Goal: Task Accomplishment & Management: Manage account settings

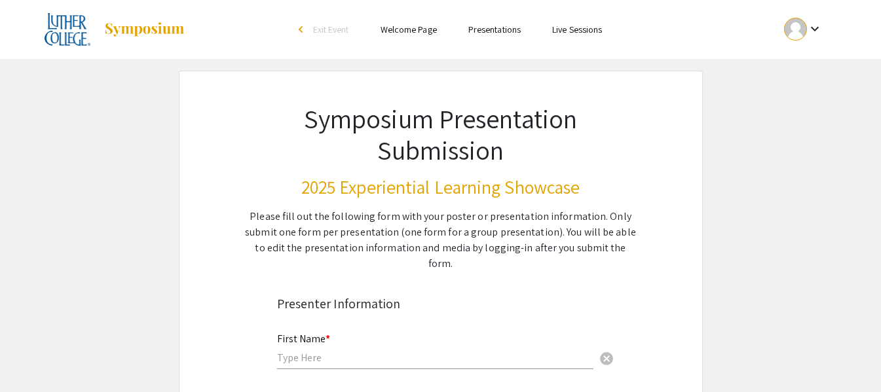
click at [793, 29] on div at bounding box center [795, 29] width 23 height 23
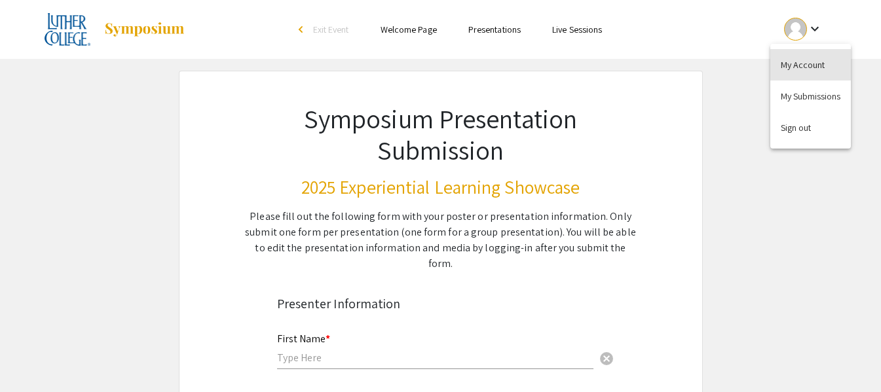
drag, startPoint x: 798, startPoint y: 66, endPoint x: 773, endPoint y: 62, distance: 25.9
click at [798, 66] on button "My Account" at bounding box center [810, 64] width 81 height 31
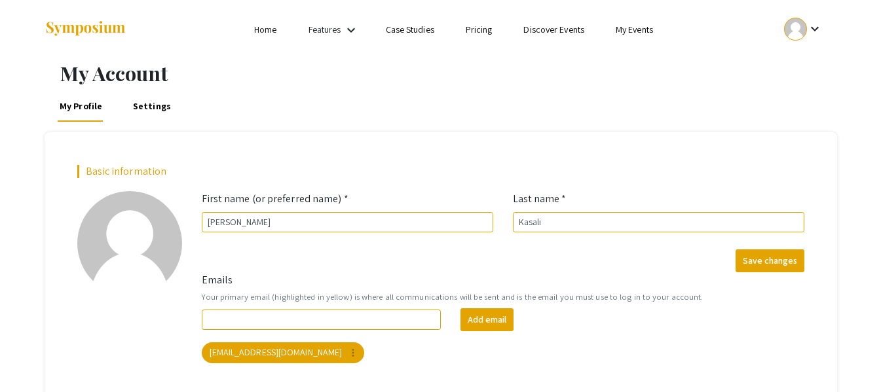
click at [226, 31] on div at bounding box center [175, 29] width 261 height 59
click at [634, 29] on link "My Events" at bounding box center [633, 30] width 37 height 12
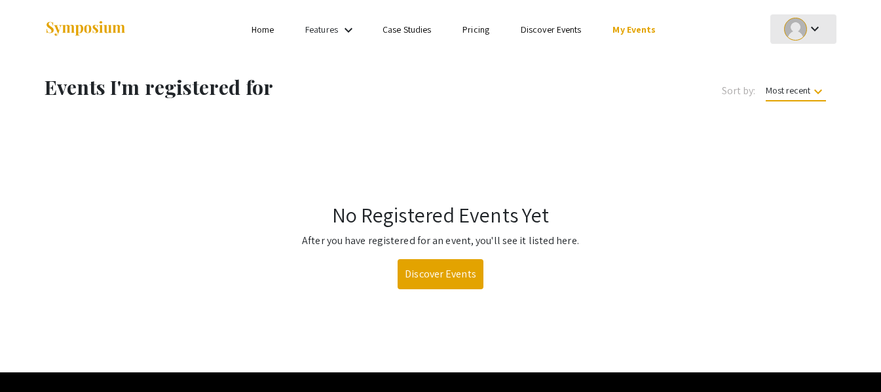
click at [827, 24] on button "keyboard_arrow_down" at bounding box center [803, 28] width 66 height 29
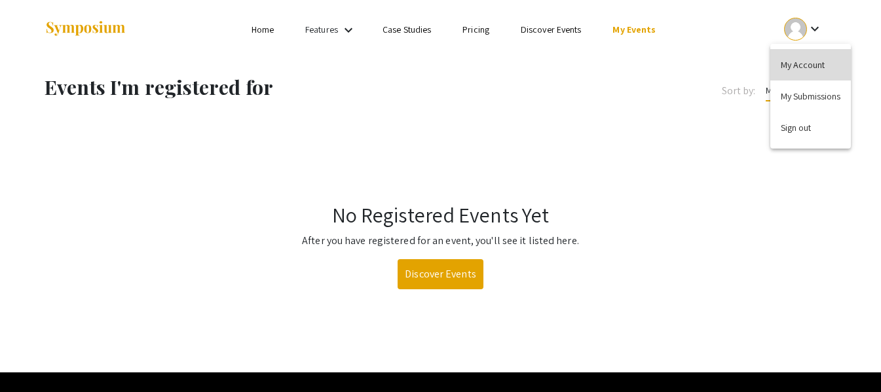
click at [791, 60] on button "My Account" at bounding box center [810, 64] width 81 height 31
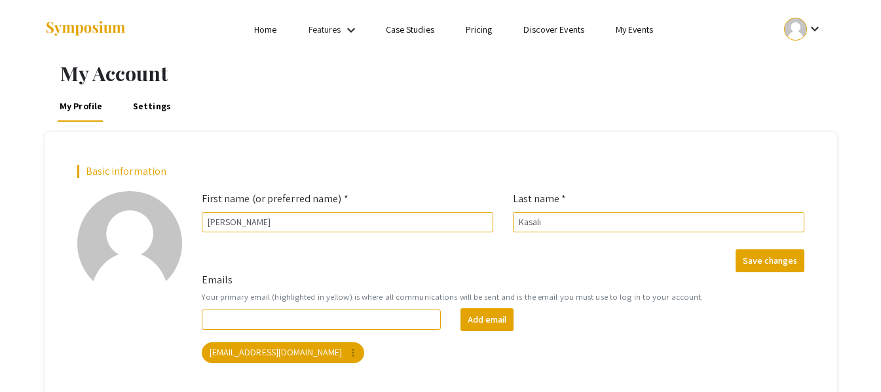
click at [260, 25] on link "Home" at bounding box center [265, 30] width 22 height 12
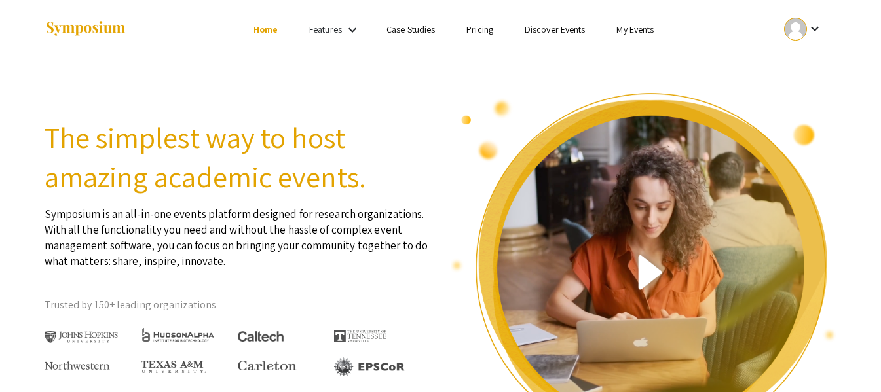
click at [280, 88] on section "The simplest way to host amazing academic events. Symposium is an all-in-one ev…" at bounding box center [440, 262] width 881 height 407
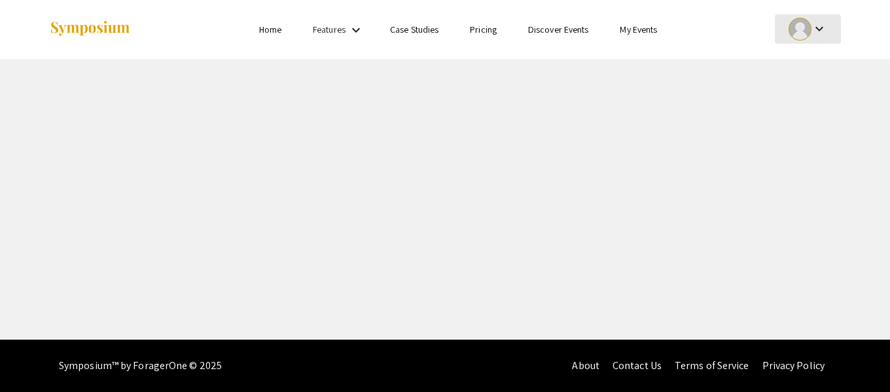
click at [826, 28] on mat-icon "keyboard_arrow_down" at bounding box center [820, 29] width 16 height 16
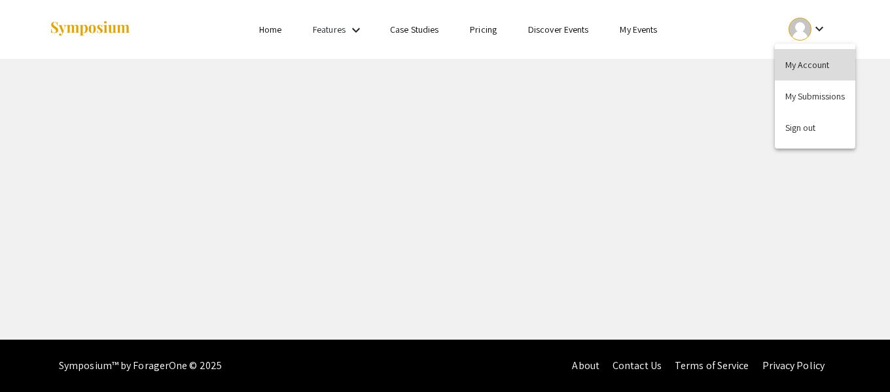
click at [804, 60] on button "My Account" at bounding box center [815, 64] width 81 height 31
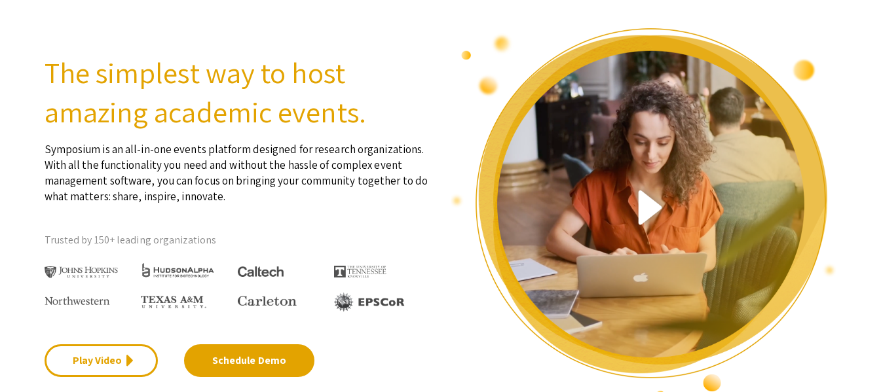
scroll to position [65, 0]
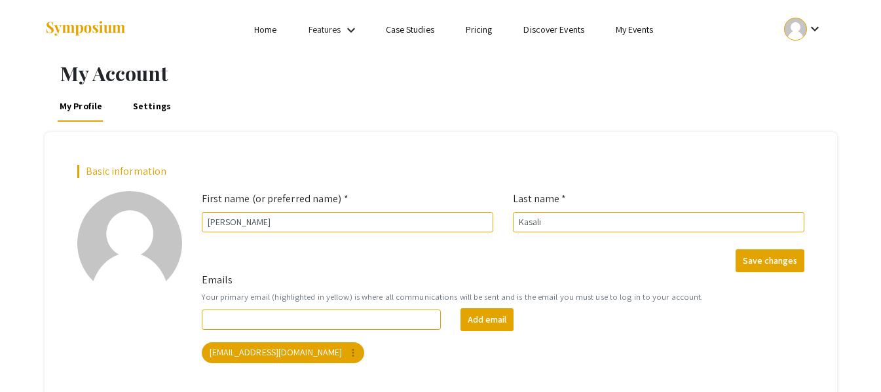
click at [638, 28] on link "My Events" at bounding box center [633, 30] width 37 height 12
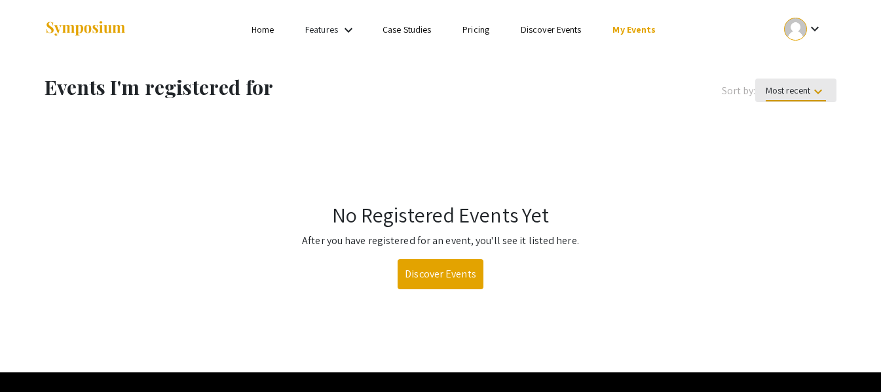
click at [801, 93] on span "Most recent keyboard_arrow_down" at bounding box center [795, 92] width 60 height 17
click at [558, 48] on div at bounding box center [440, 196] width 881 height 392
click at [336, 31] on link "Features" at bounding box center [321, 30] width 33 height 12
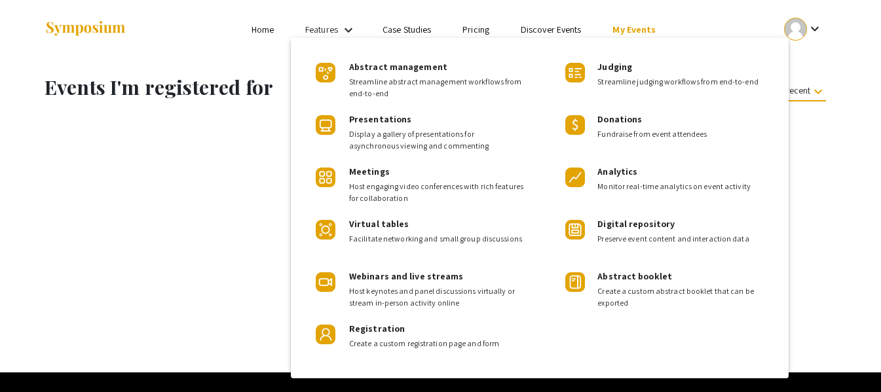
click at [202, 50] on div at bounding box center [440, 196] width 881 height 392
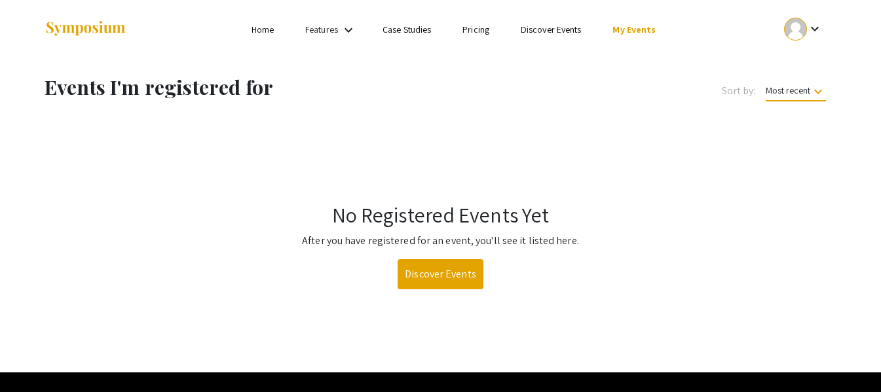
click at [823, 29] on div "keyboard_arrow_down" at bounding box center [802, 28] width 45 height 29
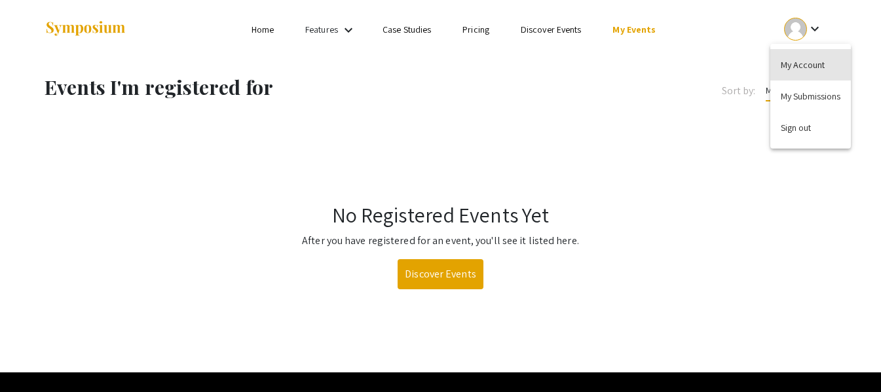
drag, startPoint x: 808, startPoint y: 68, endPoint x: 797, endPoint y: 81, distance: 16.8
click at [797, 80] on div "My Account My Submissions Sign out" at bounding box center [810, 96] width 81 height 105
click at [799, 91] on span "Most recent keyboard_arrow_down" at bounding box center [795, 92] width 60 height 17
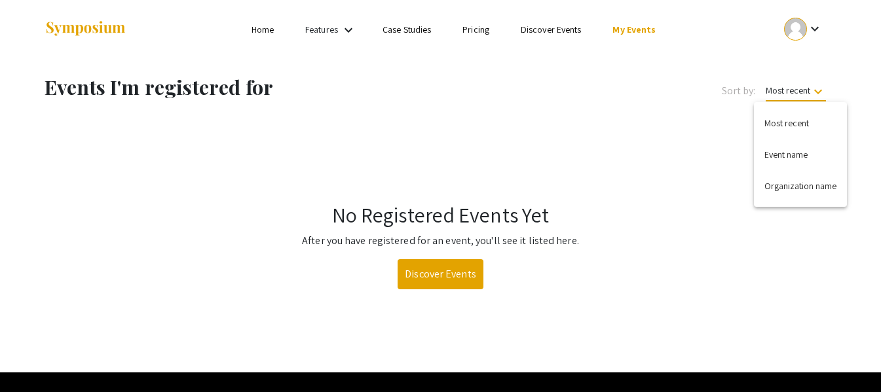
click at [806, 33] on div at bounding box center [440, 196] width 881 height 392
click at [807, 44] on li "keyboard_arrow_down" at bounding box center [803, 29] width 66 height 31
click at [798, 26] on div at bounding box center [795, 29] width 23 height 23
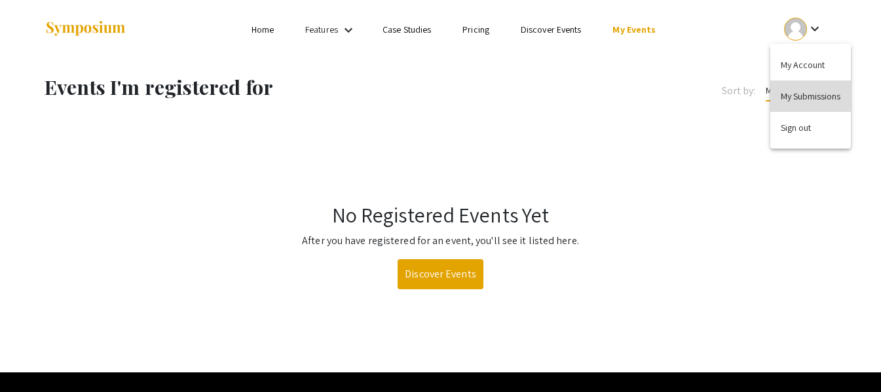
click at [795, 88] on button "My Submissions" at bounding box center [810, 96] width 81 height 31
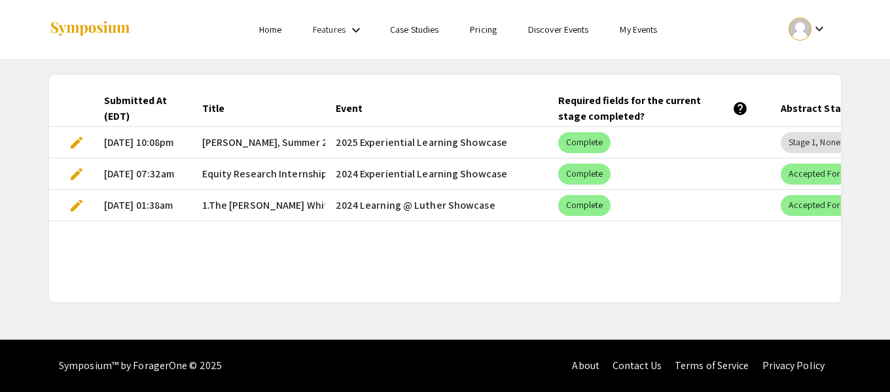
click at [139, 130] on mat-cell "08/09/25, 10:08pm" at bounding box center [143, 142] width 98 height 31
click at [581, 144] on mat-chip "Complete" at bounding box center [584, 142] width 53 height 21
click at [589, 141] on mat-chip "Complete" at bounding box center [584, 142] width 53 height 21
drag, startPoint x: 433, startPoint y: 140, endPoint x: 329, endPoint y: 138, distance: 103.5
click at [419, 140] on mat-cell "2025 Experiential Learning Showcase" at bounding box center [436, 142] width 223 height 31
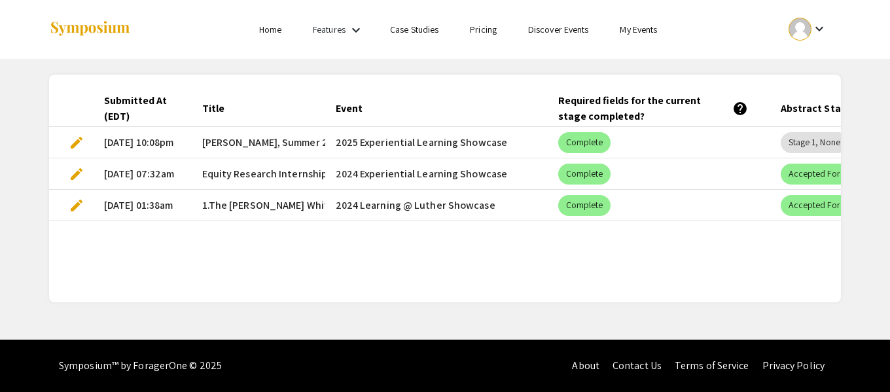
click at [280, 136] on span "Mansur Kasali, Summer 2025" at bounding box center [273, 143] width 143 height 16
click at [308, 63] on div "Submitted At (EDT) Title Event Required fields for the current stage completed?…" at bounding box center [445, 181] width 812 height 244
click at [74, 142] on span "edit" at bounding box center [77, 143] width 16 height 16
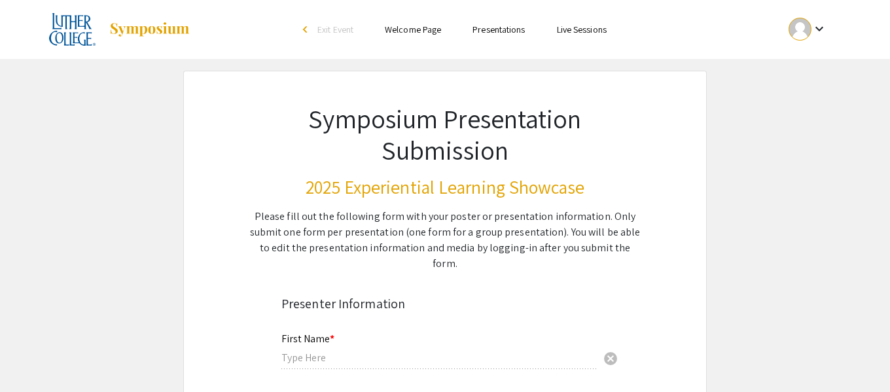
type input "[PERSON_NAME]"
type input "Kasali"
type input "[EMAIL_ADDRESS][DOMAIN_NAME]"
radio input "true"
type input "Economics, Political Science, and International Studies"
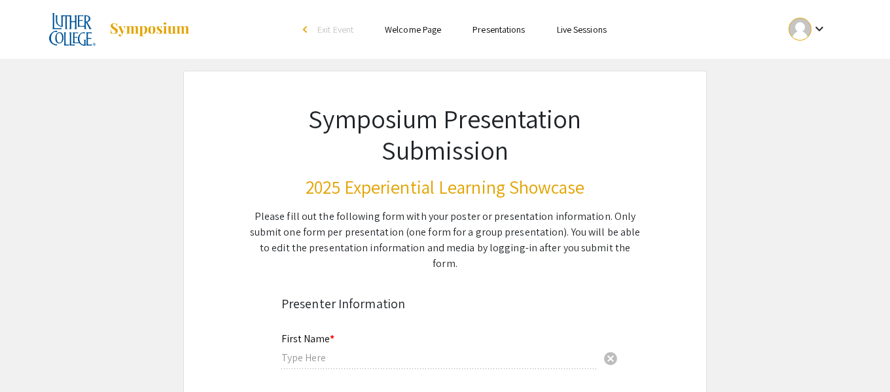
radio input "true"
type input "Brittany Cord"
radio input "true"
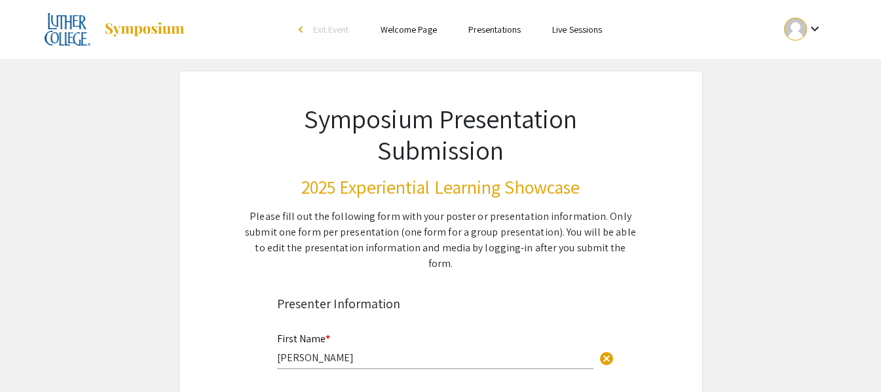
select select "custom"
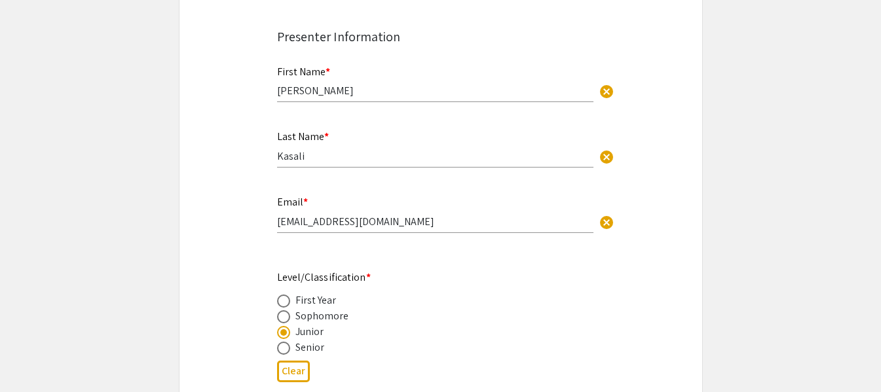
type input "0"
select select "custom"
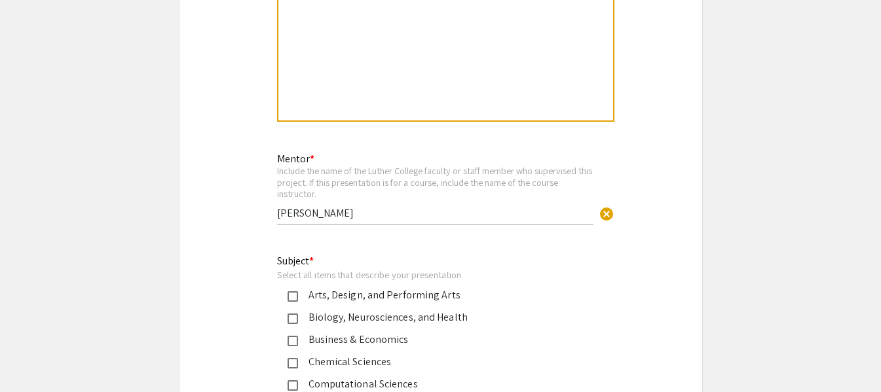
type input "1"
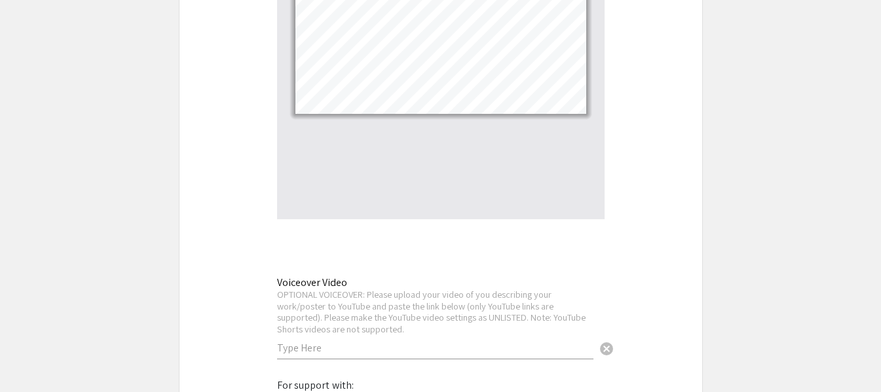
scroll to position [3143, 0]
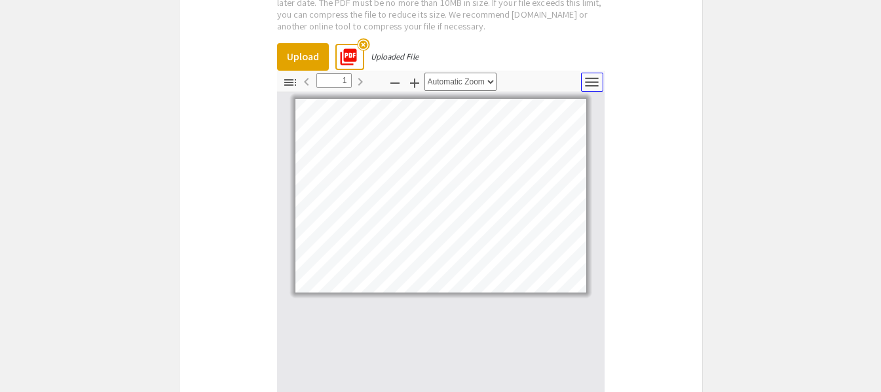
click at [596, 77] on icon "button" at bounding box center [591, 81] width 13 height 9
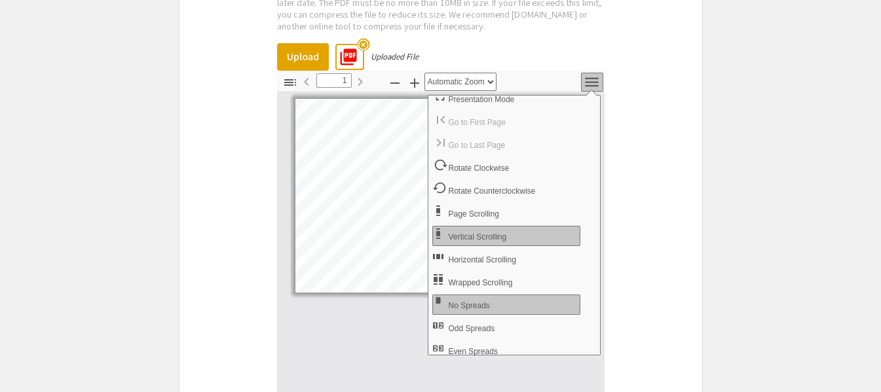
scroll to position [13, 0]
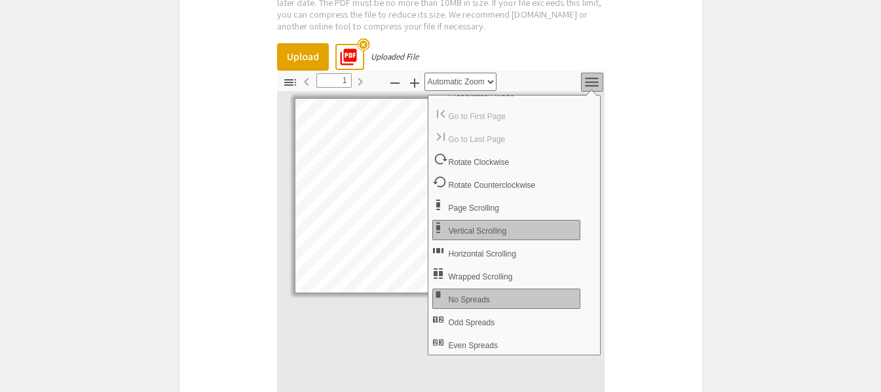
click at [412, 75] on icon "button" at bounding box center [415, 83] width 16 height 16
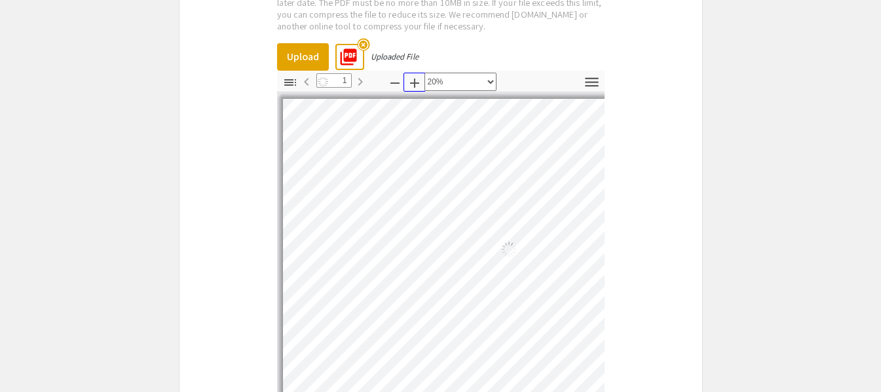
click at [412, 75] on icon "button" at bounding box center [415, 83] width 16 height 16
select select "custom"
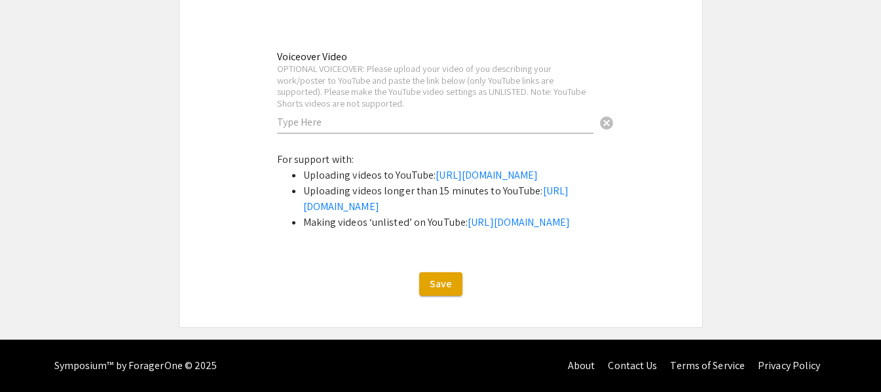
scroll to position [3611, 0]
click at [437, 282] on span "Save" at bounding box center [440, 284] width 22 height 14
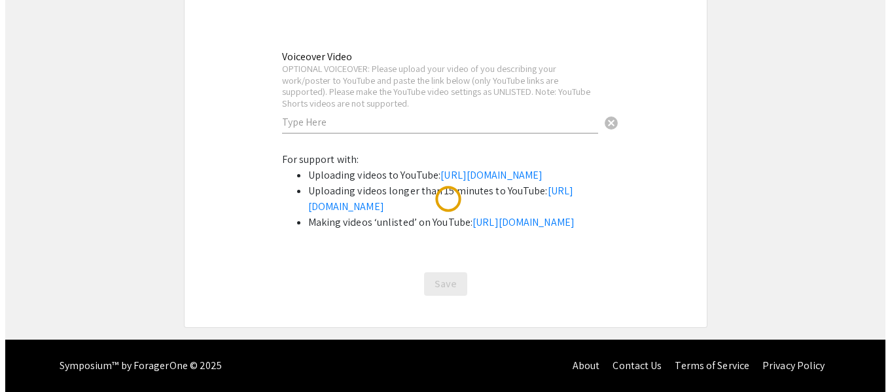
scroll to position [0, 0]
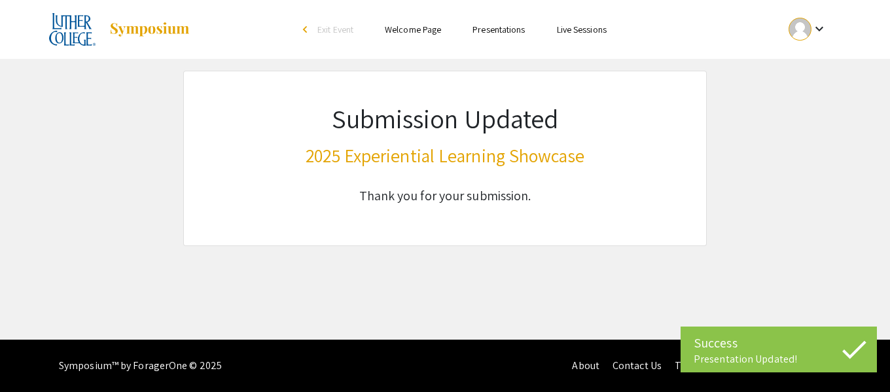
click at [475, 160] on h3 "2025 Experiential Learning Showcase" at bounding box center [445, 156] width 279 height 22
